Goal: Information Seeking & Learning: Learn about a topic

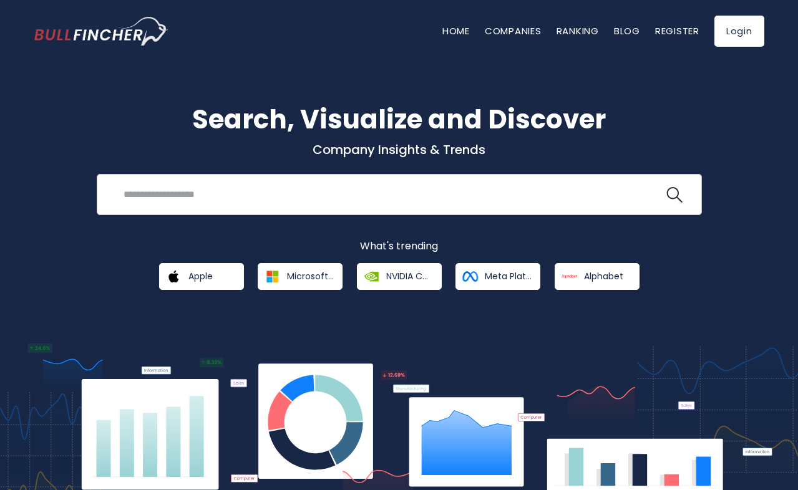
click at [377, 211] on div "Recent searches Trending searches Apple Overview" at bounding box center [399, 194] width 605 height 41
click at [373, 201] on input "search" at bounding box center [390, 194] width 548 height 23
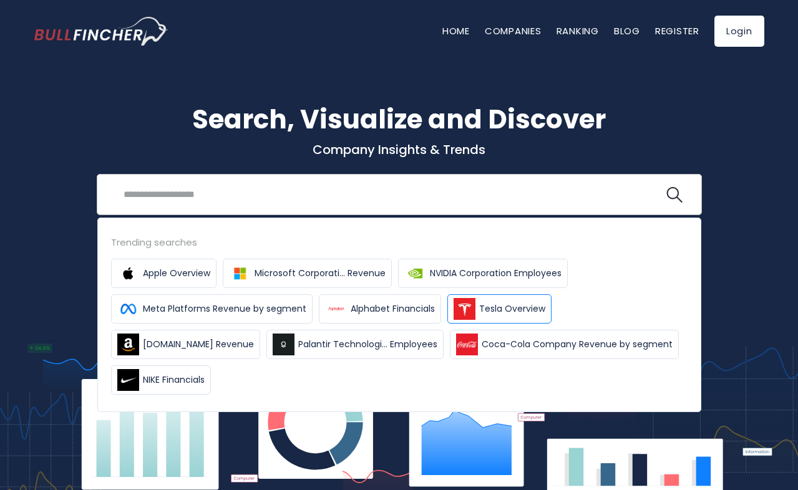
click at [498, 314] on span "Tesla Overview" at bounding box center [512, 309] width 66 height 13
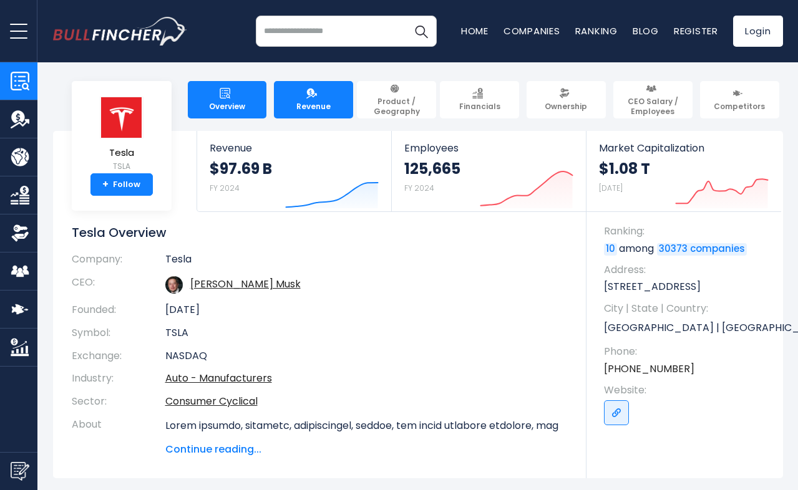
click at [302, 92] on link "Revenue" at bounding box center [313, 99] width 79 height 37
